Goal: Information Seeking & Learning: Check status

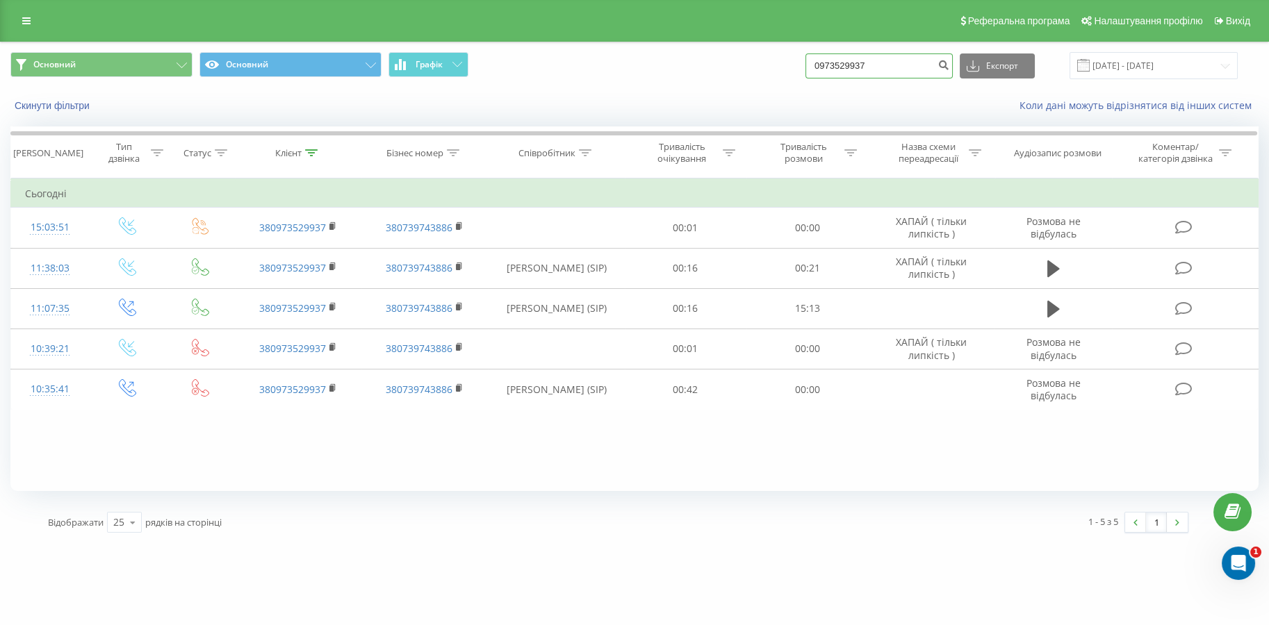
drag, startPoint x: 894, startPoint y: 69, endPoint x: 588, endPoint y: 44, distance: 306.7
click at [588, 44] on div "Основний Основний Графік 0973529937 Експорт .csv .xls .xlsx 21.05.2025 - 21.08.…" at bounding box center [634, 65] width 1267 height 47
paste input "380976124328"
type input "380976124328"
click at [953, 72] on button "submit" at bounding box center [943, 65] width 19 height 25
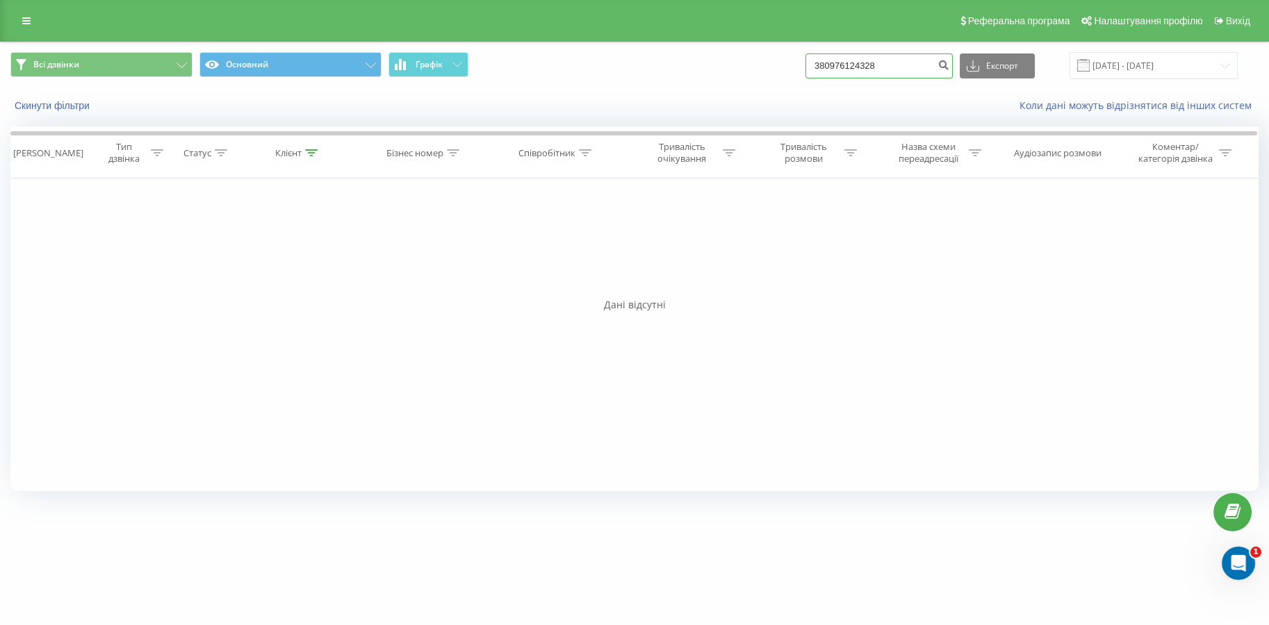
click at [858, 58] on input "380976124328" at bounding box center [878, 65] width 147 height 25
drag, startPoint x: 887, startPoint y: 73, endPoint x: 695, endPoint y: 75, distance: 191.1
click at [695, 75] on div "Всі дзвінки Основний Графік 380976124328 Експорт .csv .xls .xlsx 21.05.2025 - 2…" at bounding box center [634, 65] width 1248 height 27
paste input "0974548340"
type input "0974548340"
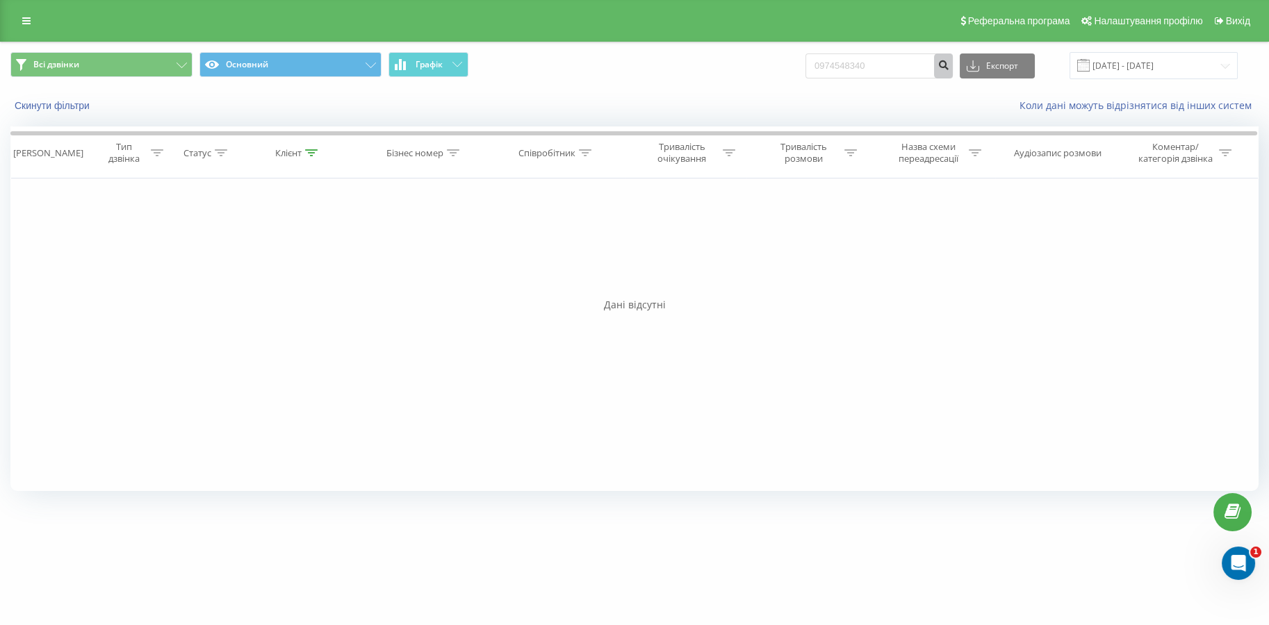
click at [949, 59] on icon "submit" at bounding box center [943, 63] width 12 height 8
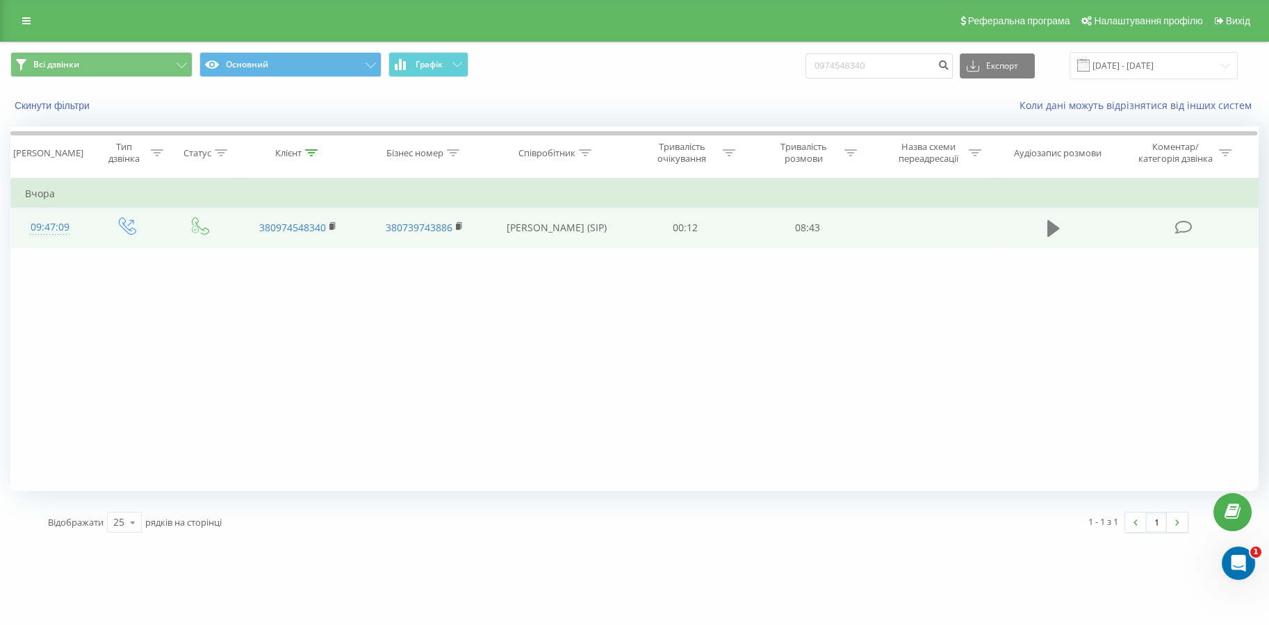
click at [1047, 229] on icon at bounding box center [1053, 228] width 13 height 17
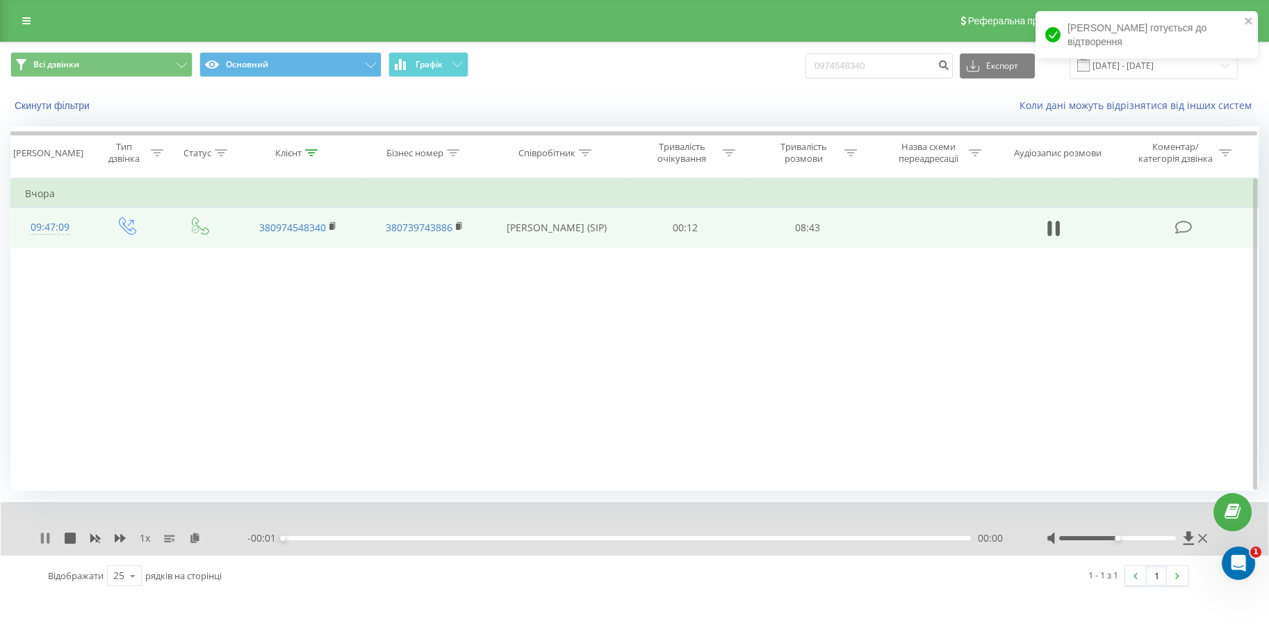
click at [41, 540] on icon at bounding box center [42, 538] width 3 height 11
drag, startPoint x: 887, startPoint y: 72, endPoint x: 675, endPoint y: 85, distance: 211.7
click at [675, 85] on div "Всі дзвінки Основний Графік 0974548340 Експорт .csv .xls .xlsx 21.05.2025 - 21.…" at bounding box center [634, 65] width 1267 height 47
paste input "88051659"
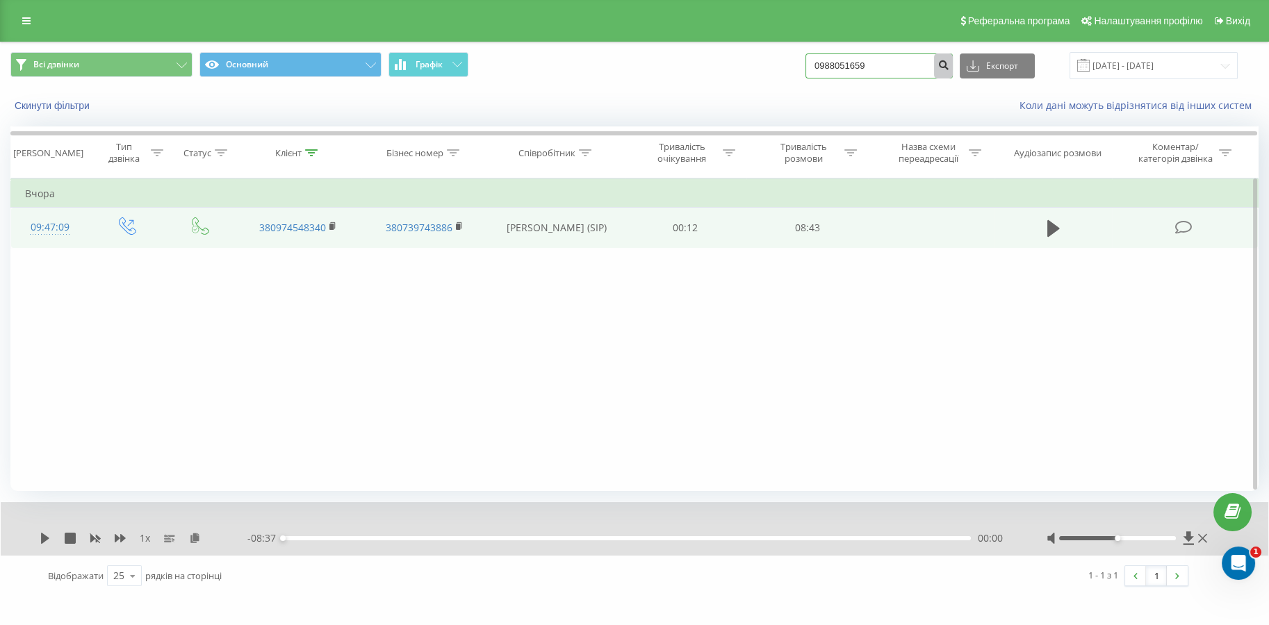
type input "0988051659"
click at [949, 66] on icon "submit" at bounding box center [943, 63] width 12 height 8
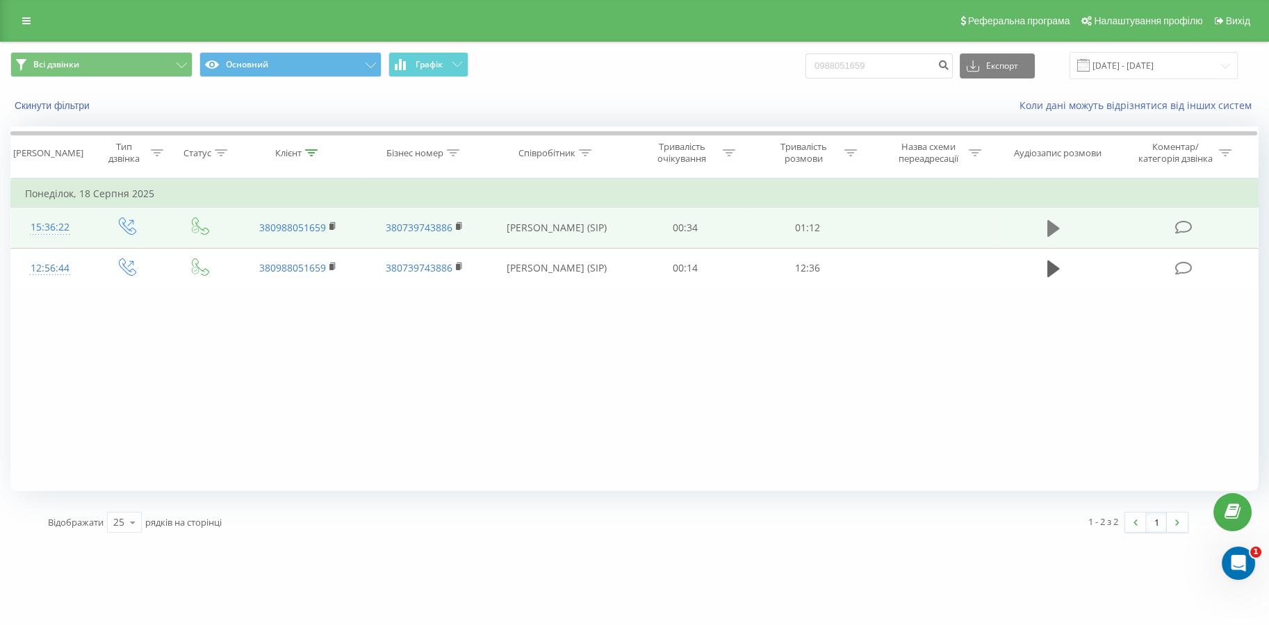
click at [1049, 225] on icon at bounding box center [1053, 228] width 13 height 17
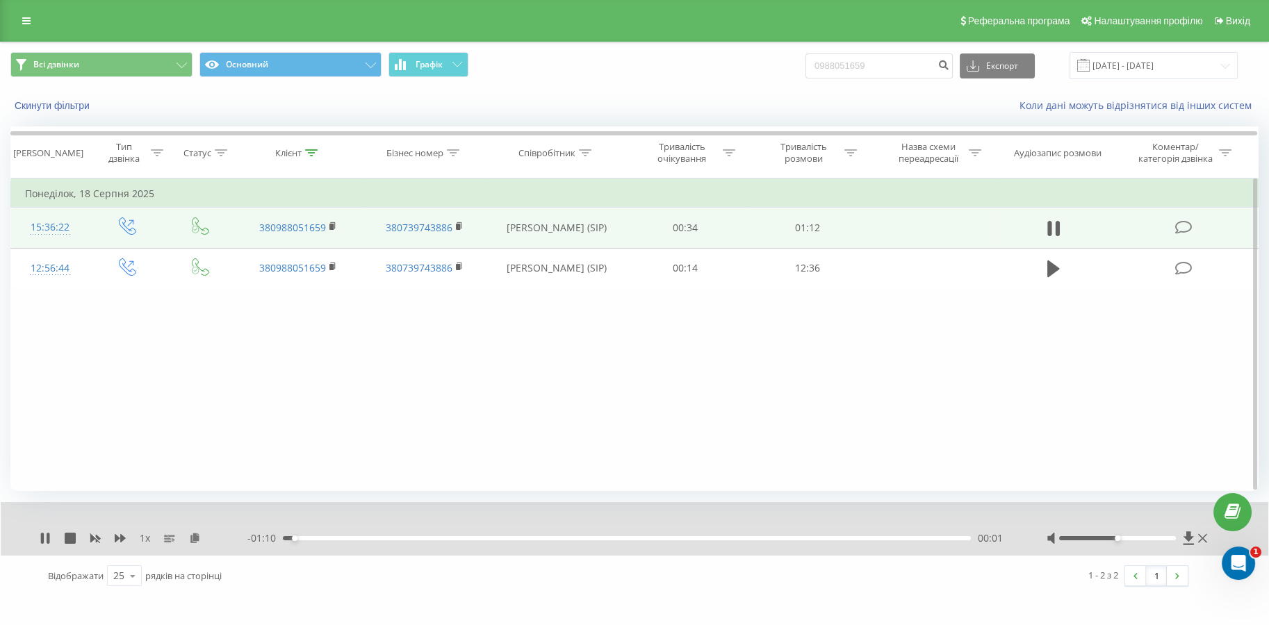
click at [677, 540] on div "- 01:10 00:01 00:01" at bounding box center [629, 539] width 764 height 14
click at [679, 538] on div "00:01" at bounding box center [627, 538] width 688 height 4
click at [49, 540] on icon at bounding box center [48, 538] width 3 height 11
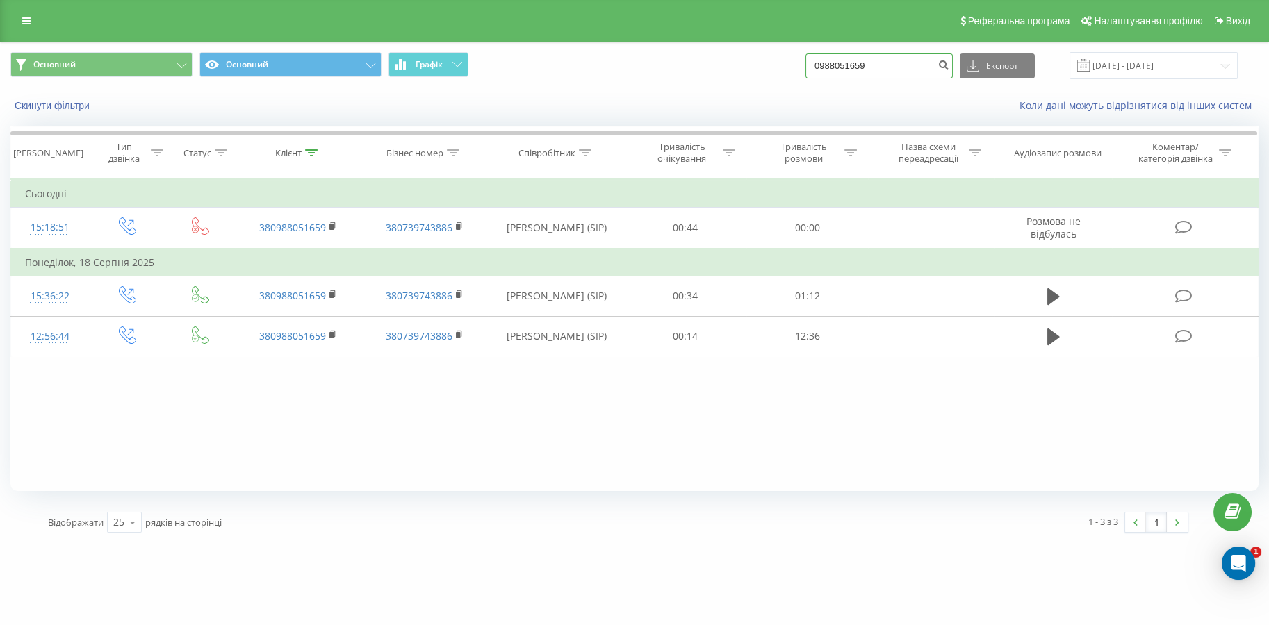
drag, startPoint x: 900, startPoint y: 75, endPoint x: 768, endPoint y: 84, distance: 132.3
click at [768, 84] on div "Основний Основний Графік 0988051659 Експорт .csv .xls .xlsx 21.05.2025 - 21.08.…" at bounding box center [634, 65] width 1267 height 47
paste input "6059553"
click at [939, 63] on input "0986059553" at bounding box center [878, 65] width 147 height 25
type input "0986059553"
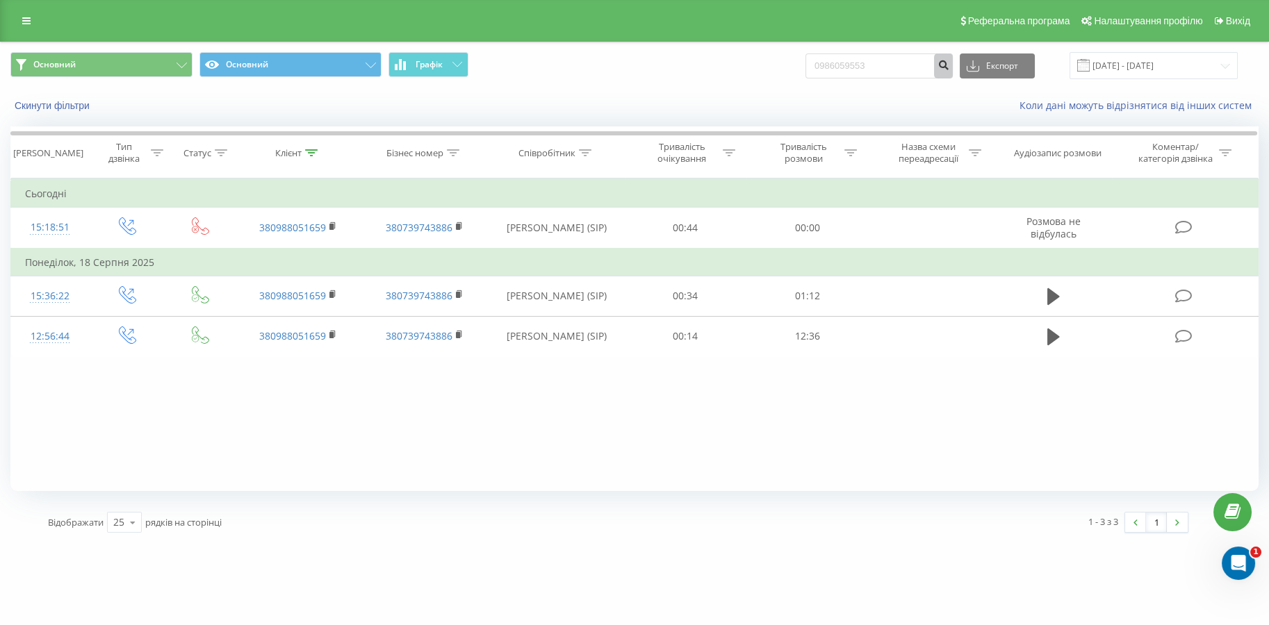
click at [946, 63] on icon "submit" at bounding box center [943, 63] width 12 height 8
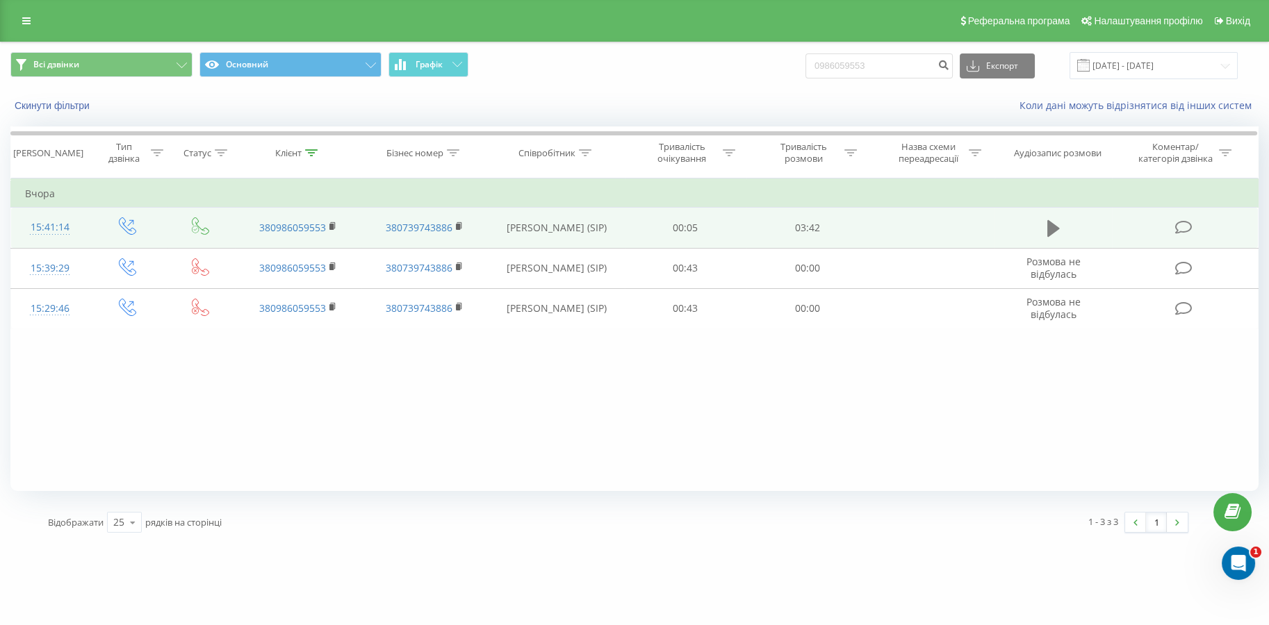
click at [1053, 224] on icon at bounding box center [1053, 228] width 13 height 17
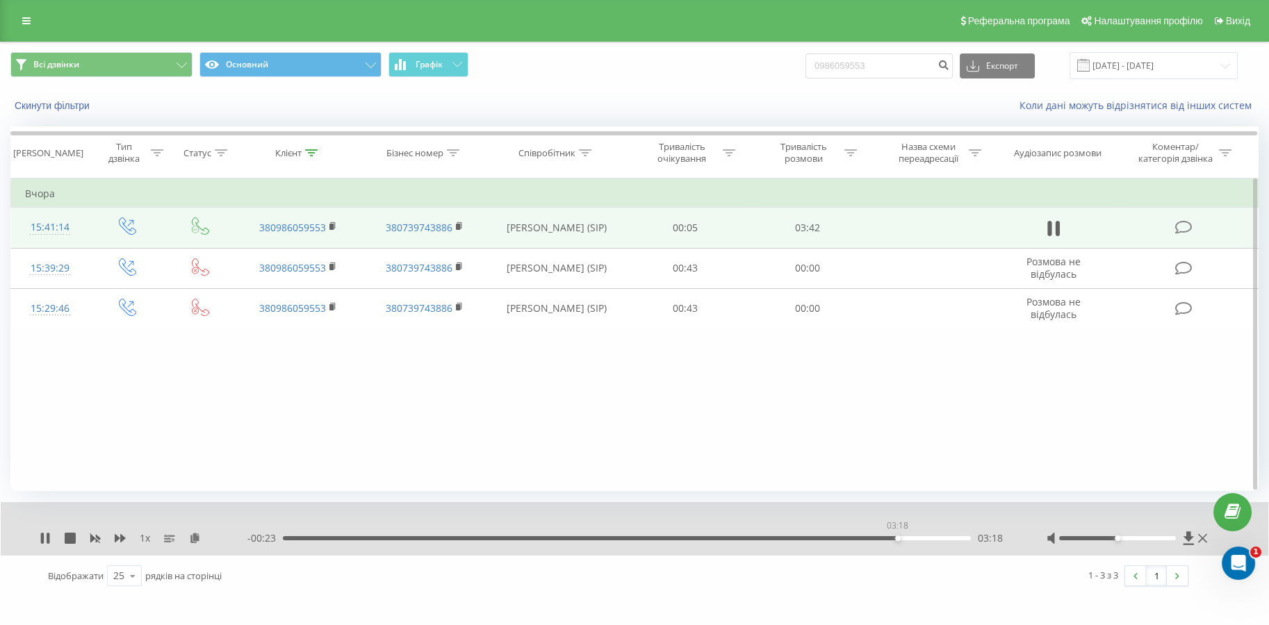
click at [897, 537] on div "03:18" at bounding box center [627, 538] width 688 height 4
click at [885, 537] on div "03:14" at bounding box center [627, 538] width 688 height 4
click at [49, 539] on icon at bounding box center [48, 538] width 3 height 11
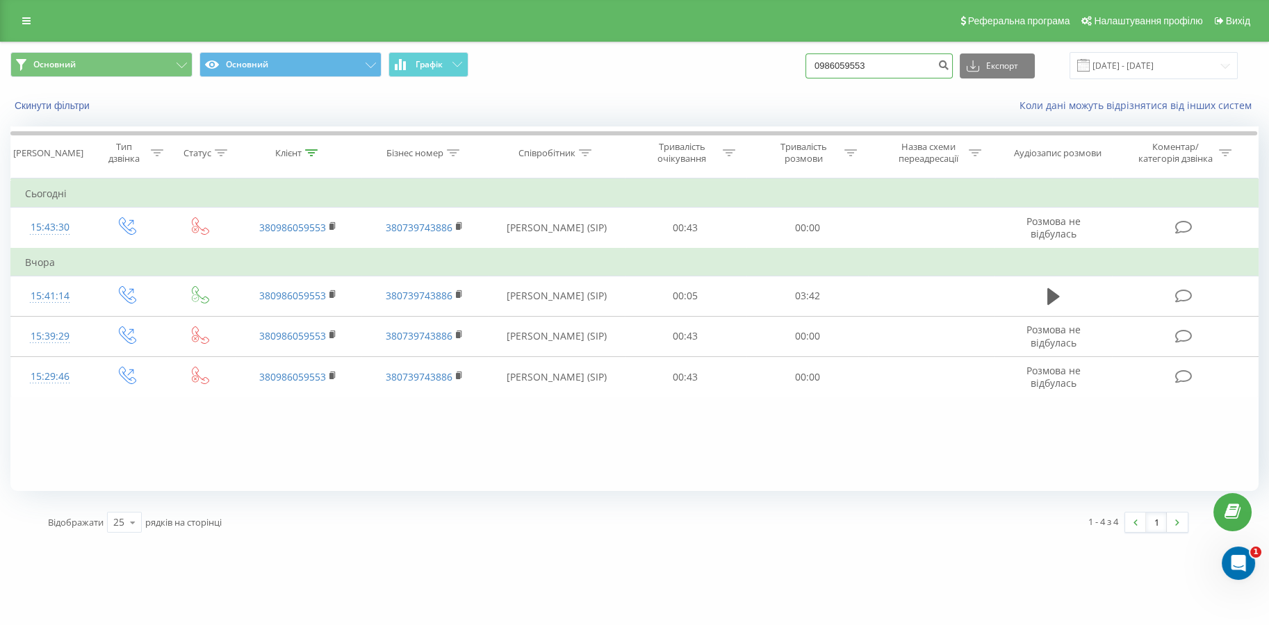
drag, startPoint x: 858, startPoint y: 69, endPoint x: 748, endPoint y: 74, distance: 109.9
click at [743, 75] on div "Основний Основний Графік 0986059553 Експорт .csv .xls .xlsx [DATE] - [DATE]" at bounding box center [634, 65] width 1248 height 27
paste input "6740379"
type input "0674037953"
click at [949, 66] on icon "submit" at bounding box center [943, 63] width 12 height 8
